Goal: Information Seeking & Learning: Learn about a topic

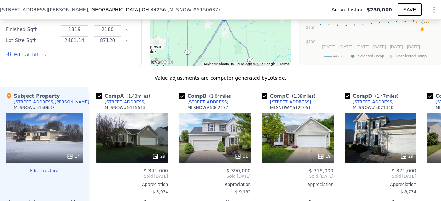
scroll to position [580, 0]
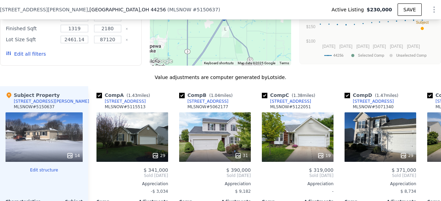
click at [39, 138] on div "14" at bounding box center [44, 138] width 77 height 50
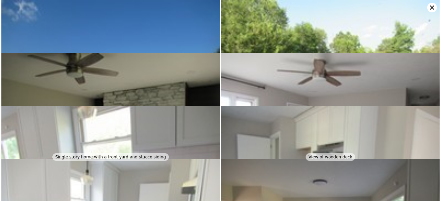
click at [121, 31] on img at bounding box center [110, 82] width 218 height 164
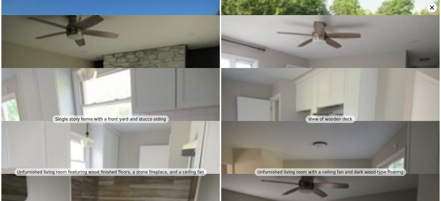
scroll to position [0, 0]
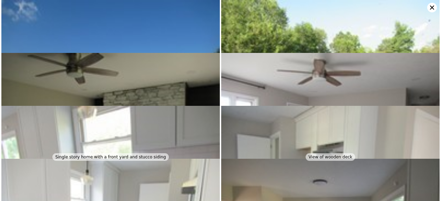
click at [128, 42] on img at bounding box center [110, 82] width 218 height 164
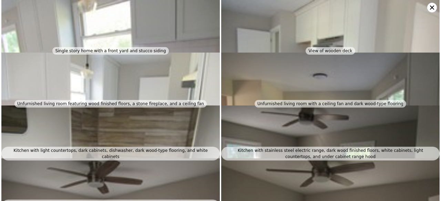
scroll to position [106, 0]
click at [85, 27] on img at bounding box center [110, 82] width 218 height 164
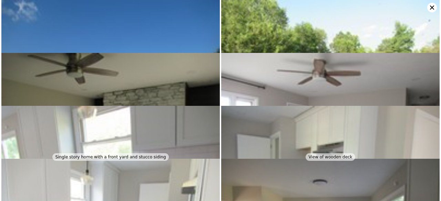
click at [112, 55] on img at bounding box center [110, 135] width 218 height 164
click at [430, 6] on icon at bounding box center [432, 8] width 4 height 4
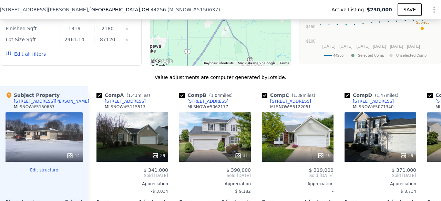
drag, startPoint x: 46, startPoint y: 124, endPoint x: 339, endPoint y: 83, distance: 296.1
click at [339, 81] on div "Value adjustments are computer generated by Lotside ." at bounding box center [220, 77] width 441 height 7
click at [48, 152] on div at bounding box center [44, 156] width 77 height 12
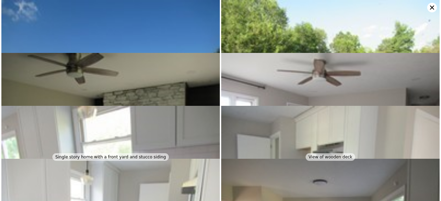
click at [94, 18] on img at bounding box center [110, 82] width 218 height 164
